Goal: Information Seeking & Learning: Stay updated

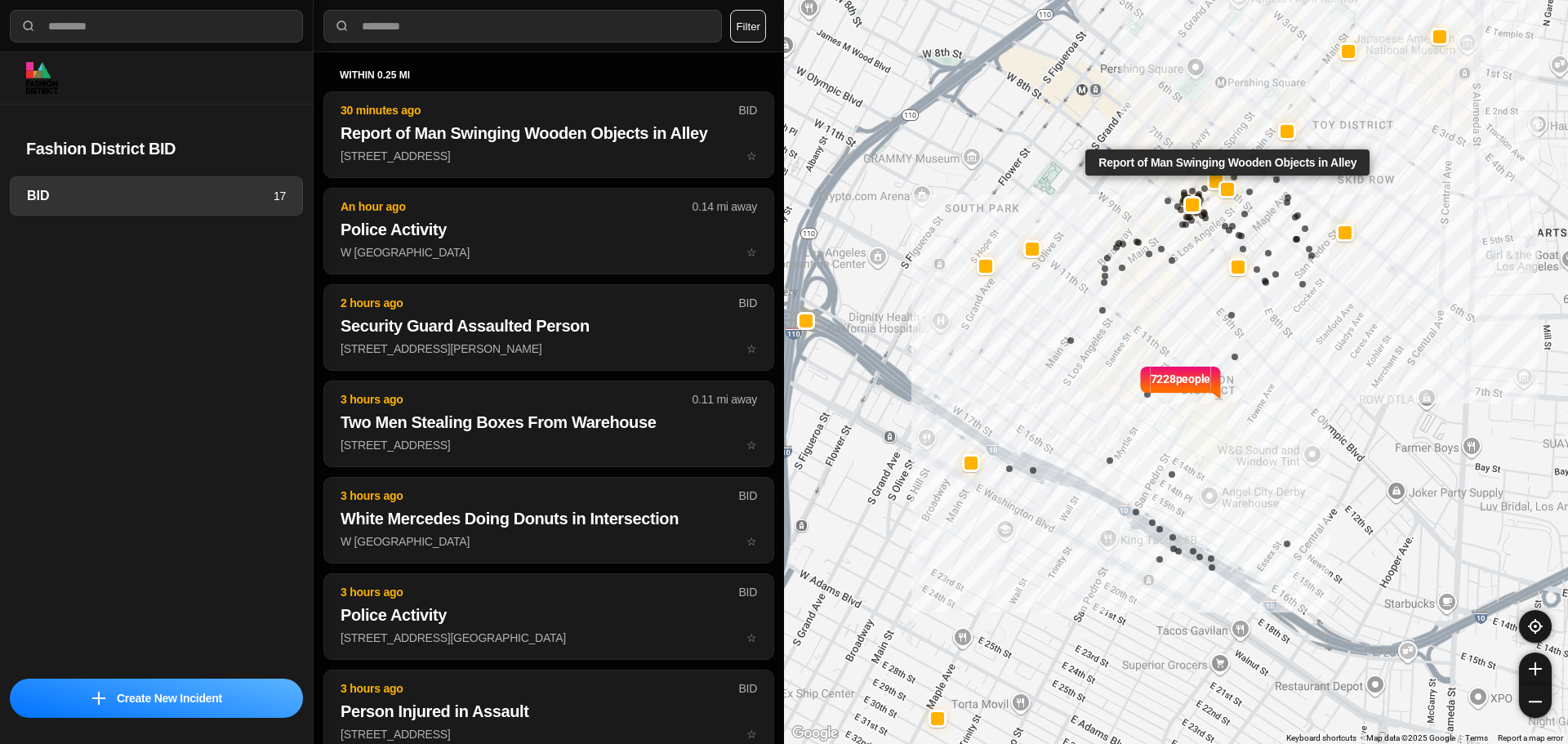
select select "*"
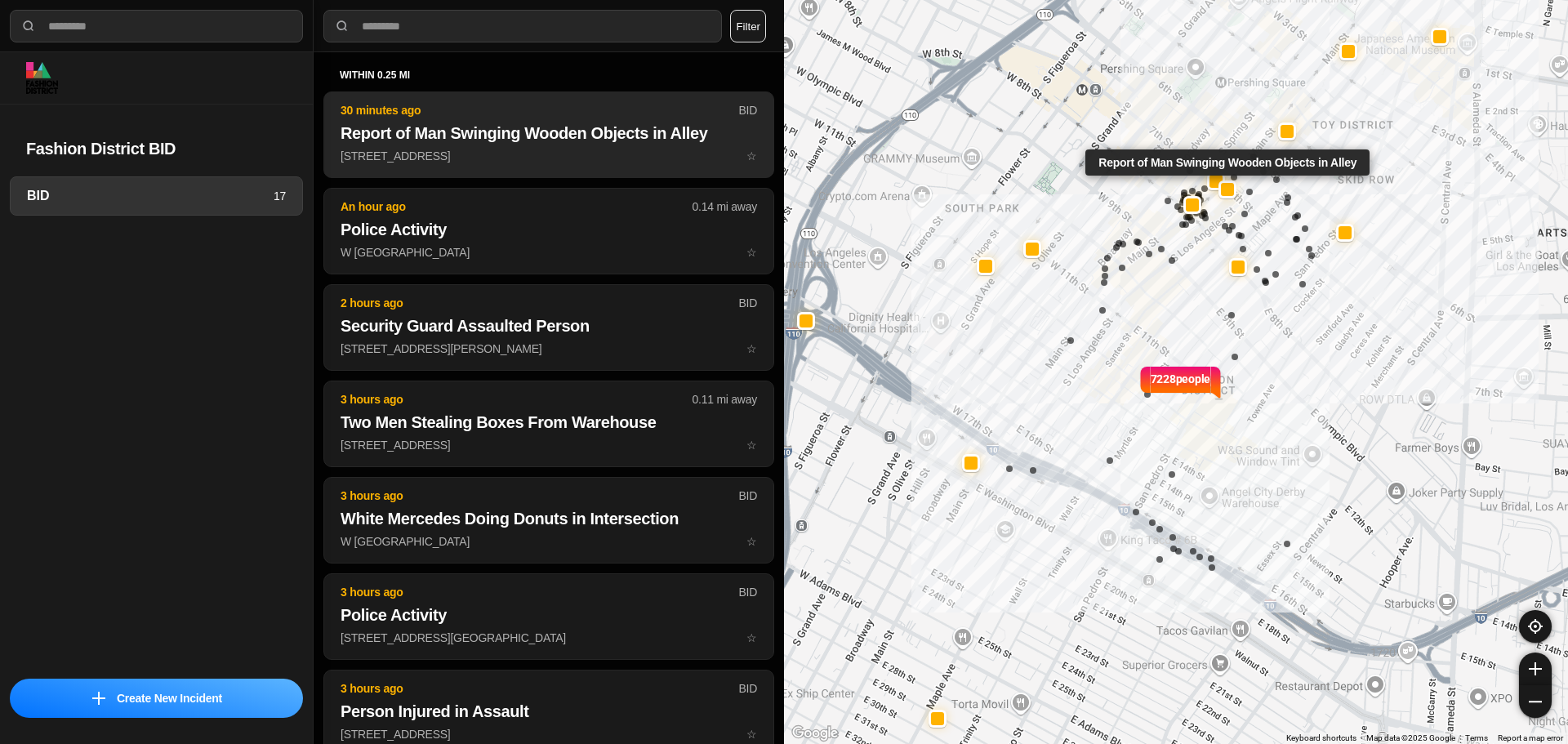
click at [514, 142] on h2 "Report of Man Swinging Wooden Objects in Alley" at bounding box center [548, 132] width 416 height 23
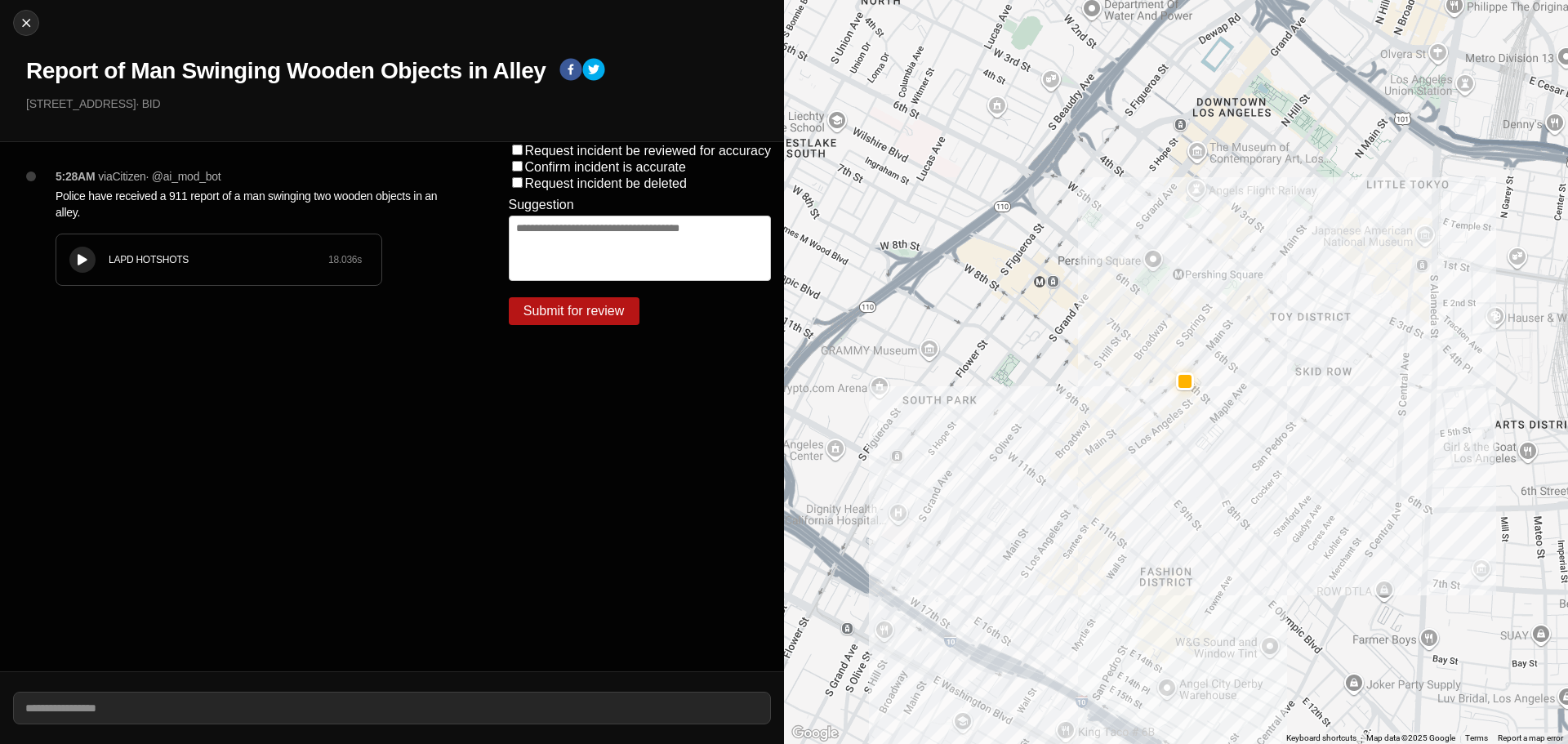
click at [74, 259] on button at bounding box center [83, 259] width 26 height 26
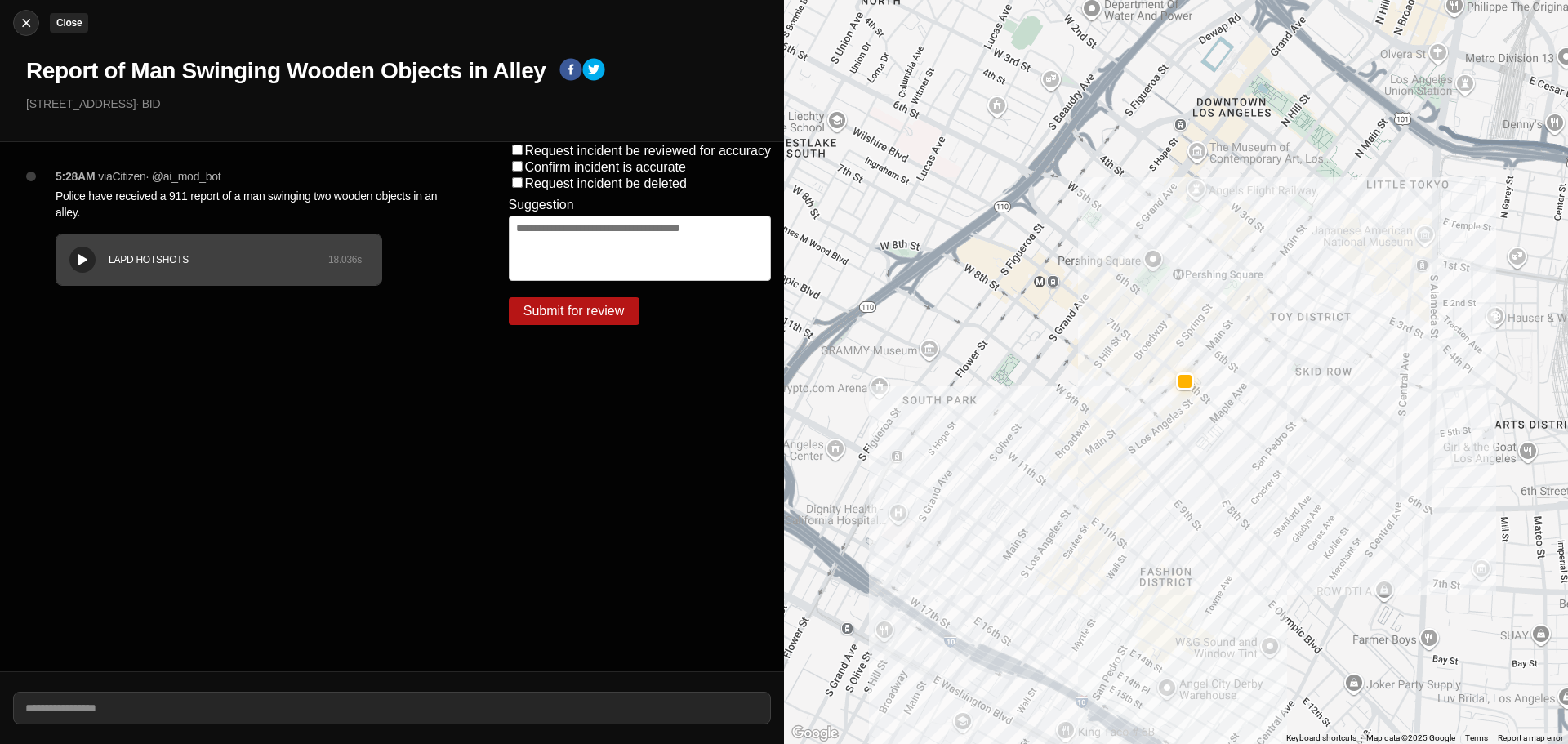
click at [23, 29] on img at bounding box center [26, 23] width 16 height 16
select select "*"
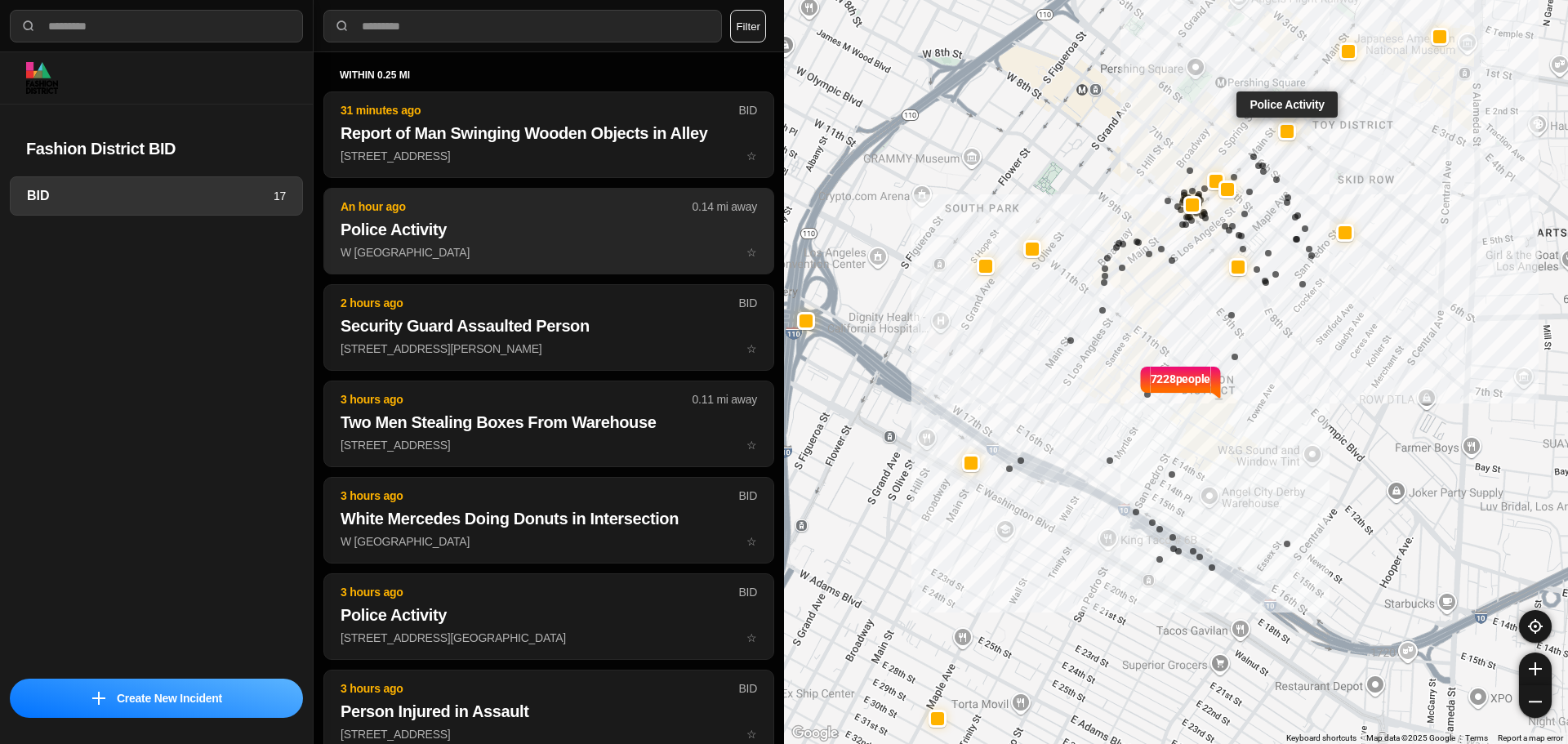
click at [556, 252] on p "W [GEOGRAPHIC_DATA] St ☆" at bounding box center [548, 252] width 416 height 16
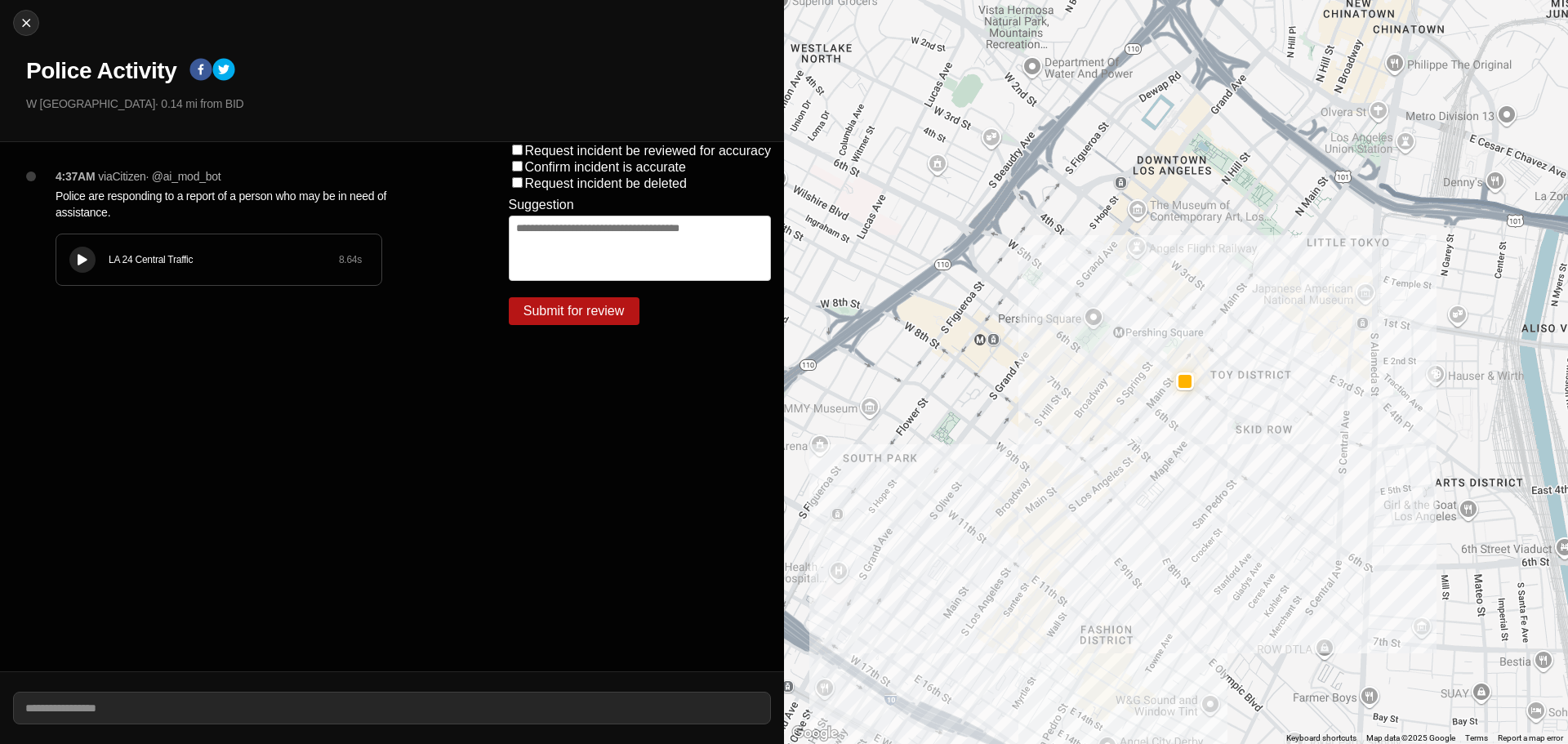
click at [70, 260] on button at bounding box center [83, 259] width 26 height 26
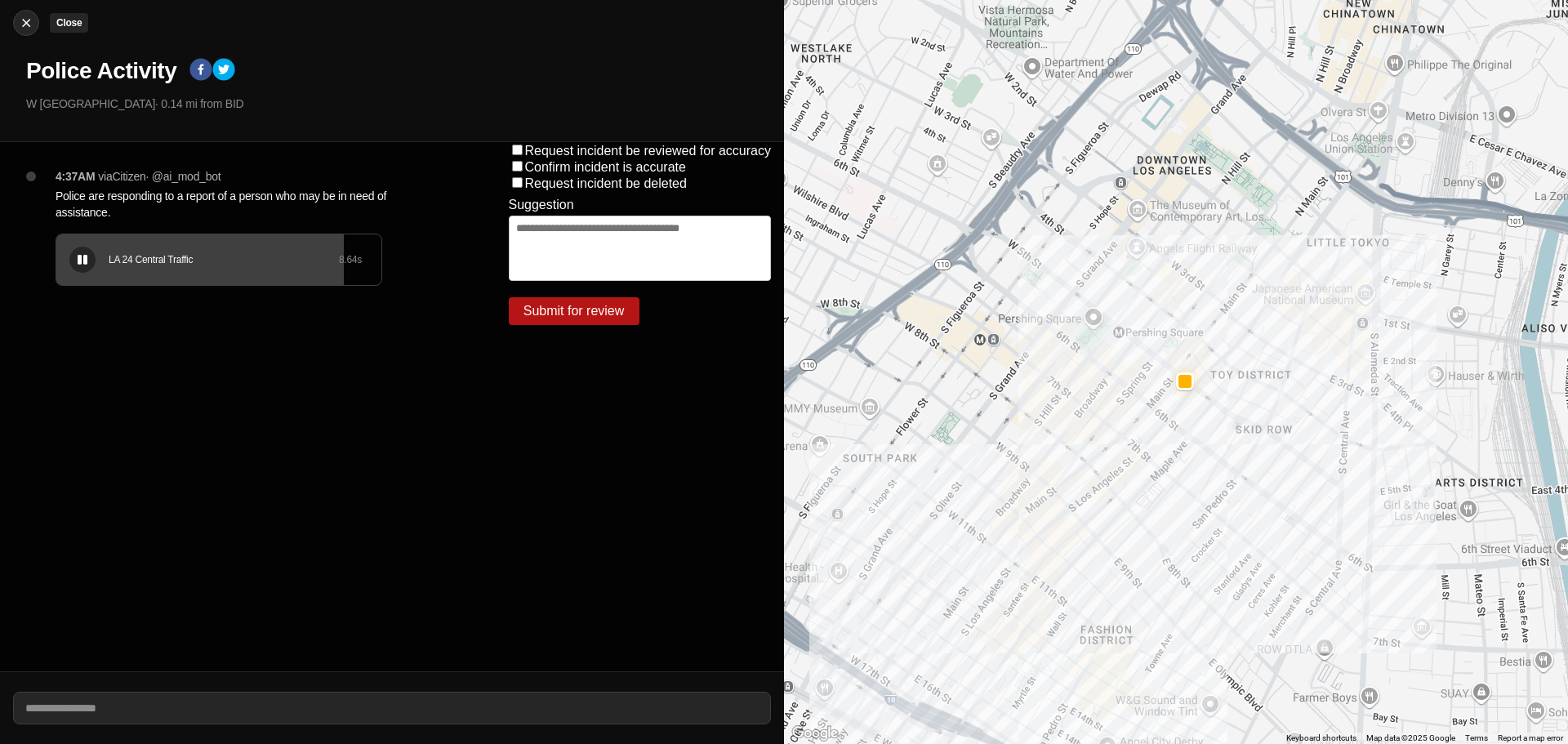
click at [32, 29] on img at bounding box center [26, 23] width 16 height 16
select select "*"
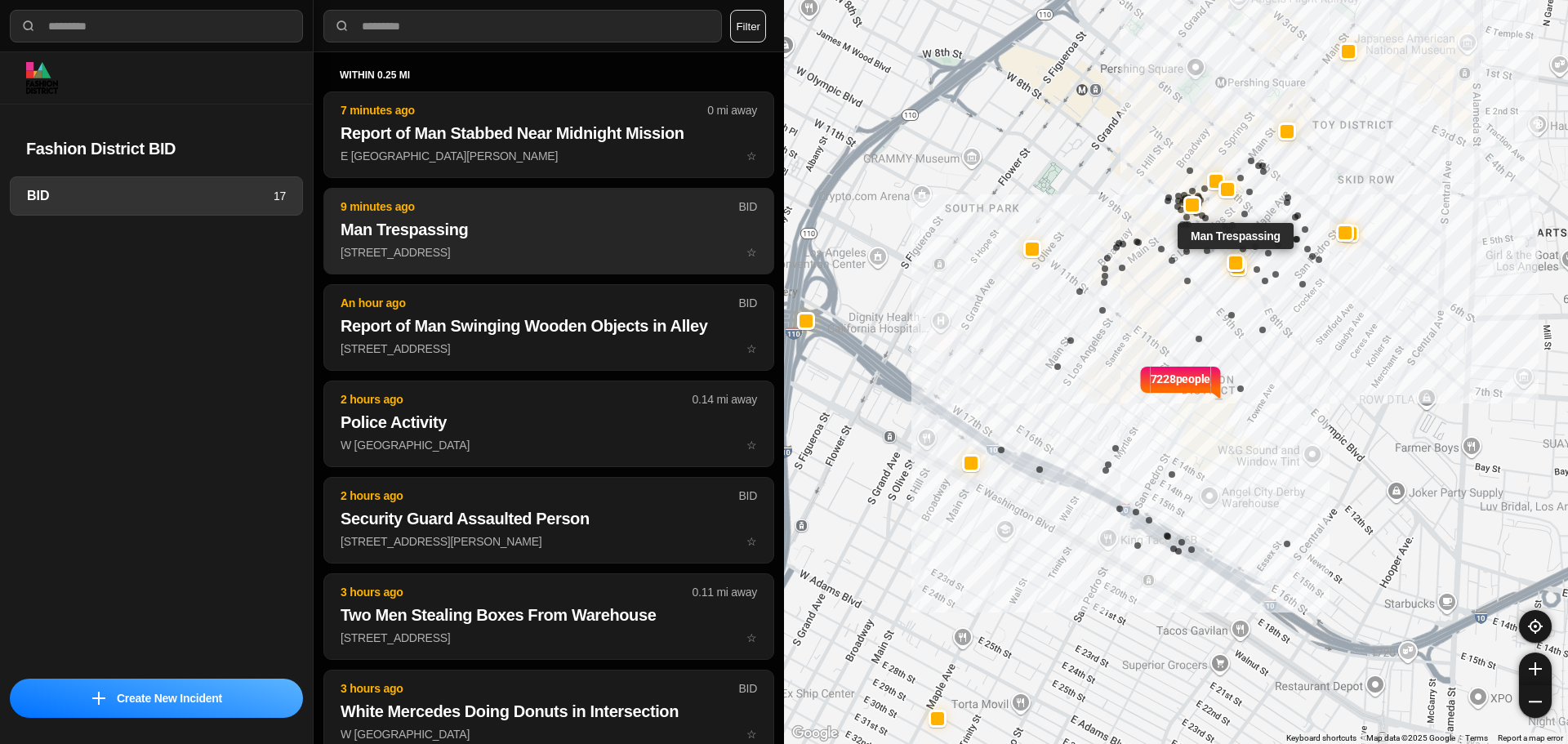
click at [348, 217] on button "9 minutes ago BID Man Trespassing [STREET_ADDRESS] ☆" at bounding box center [549, 230] width 451 height 86
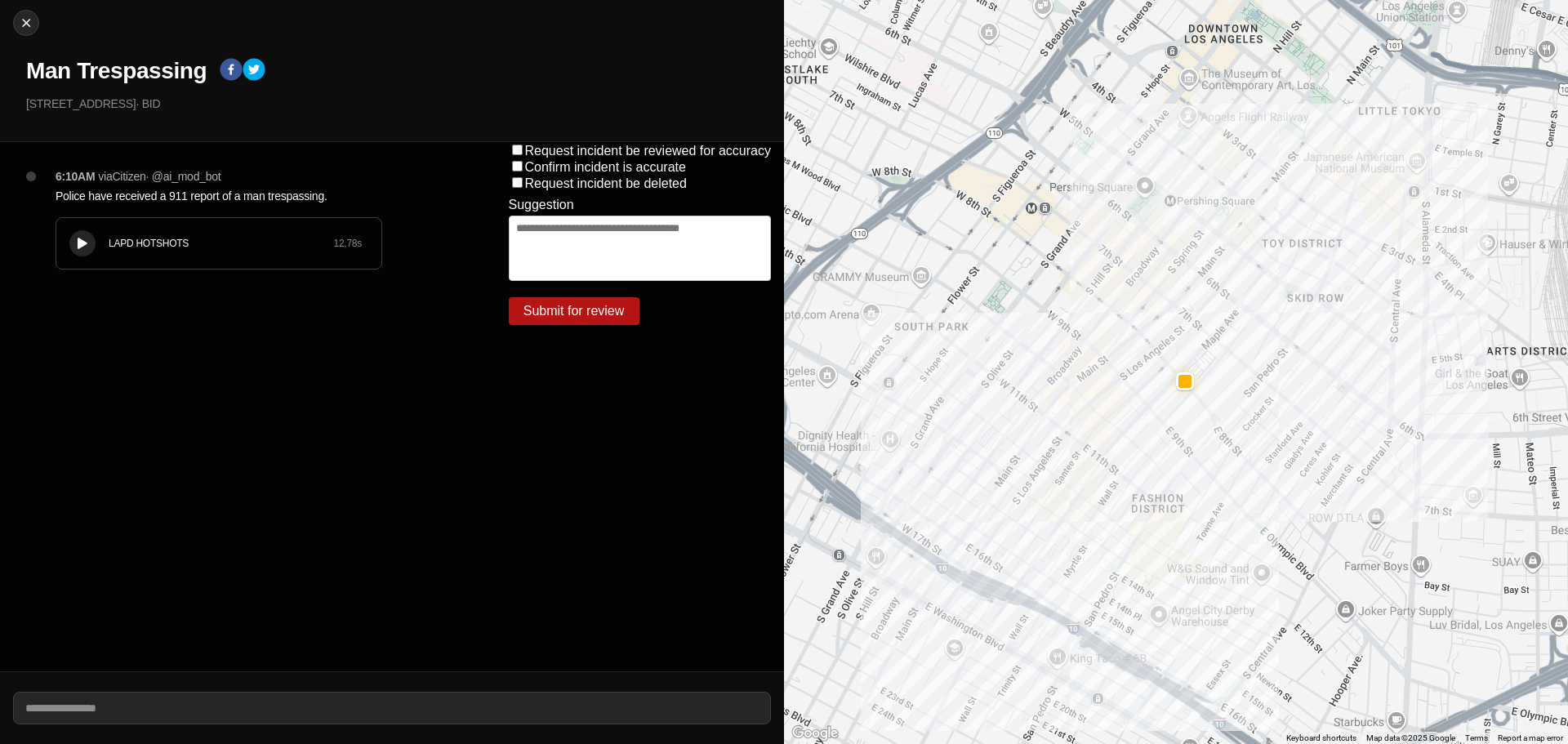
click at [85, 250] on button at bounding box center [83, 243] width 26 height 26
click at [260, 252] on div "LAPD HOTSHOTS 12.78 s" at bounding box center [219, 243] width 325 height 51
click at [234, 259] on div "LAPD HOTSHOTS 12.78 s" at bounding box center [219, 243] width 325 height 51
click at [206, 264] on div "LAPD HOTSHOTS 12.78 s" at bounding box center [219, 243] width 325 height 51
click at [190, 264] on div "LAPD HOTSHOTS 12.78 s" at bounding box center [219, 243] width 325 height 51
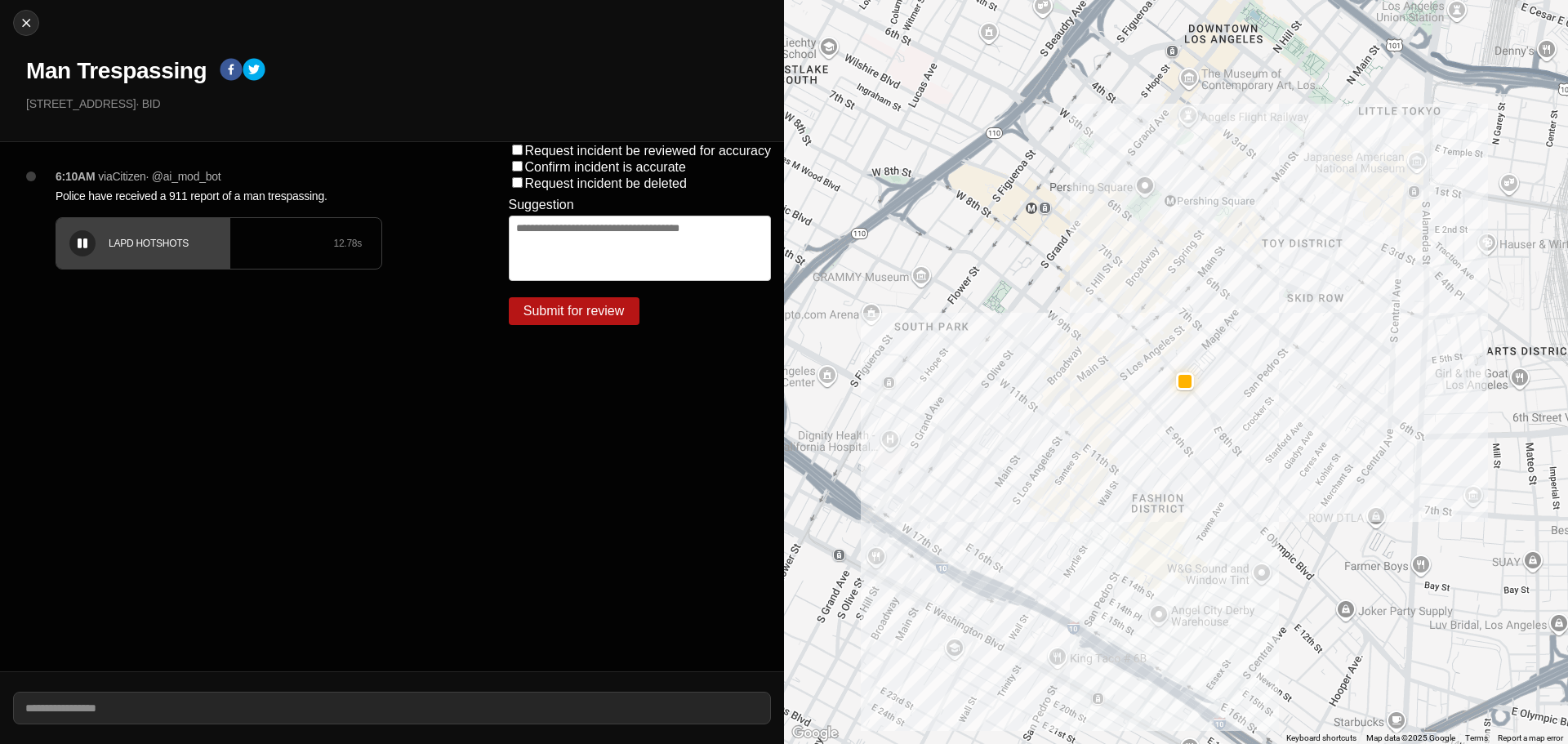
click at [169, 268] on div "LAPD HOTSHOTS 12.78 s" at bounding box center [219, 243] width 325 height 51
click at [151, 267] on div "LAPD HOTSHOTS 12.78 s" at bounding box center [219, 243] width 325 height 51
click at [125, 267] on div "LAPD HOTSHOTS 12.78 s" at bounding box center [219, 243] width 325 height 51
click at [78, 242] on icon at bounding box center [83, 244] width 10 height 11
click at [189, 267] on div "LAPD HOTSHOTS 12.78 s" at bounding box center [219, 243] width 325 height 51
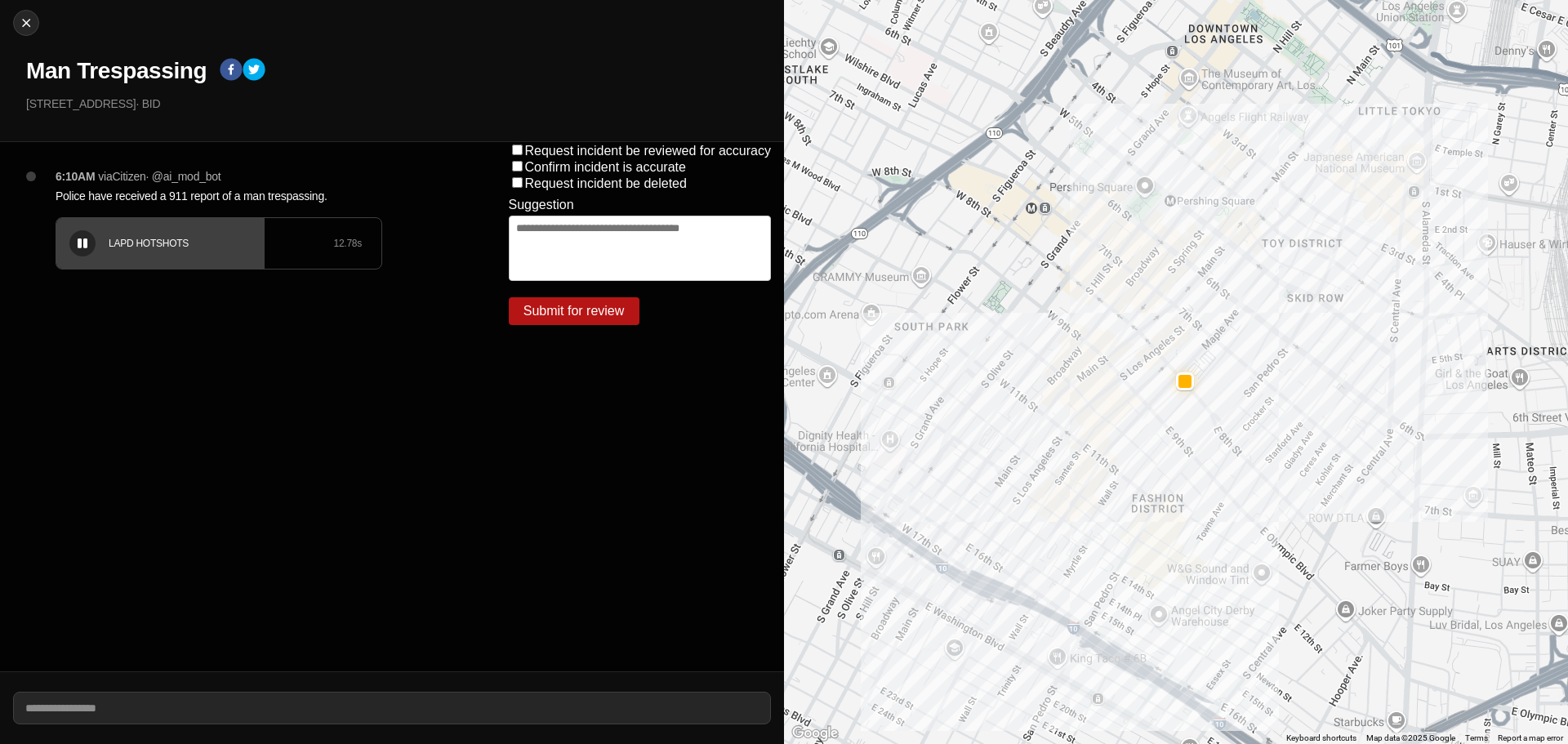
click at [82, 250] on button at bounding box center [83, 243] width 26 height 26
